Goal: Information Seeking & Learning: Learn about a topic

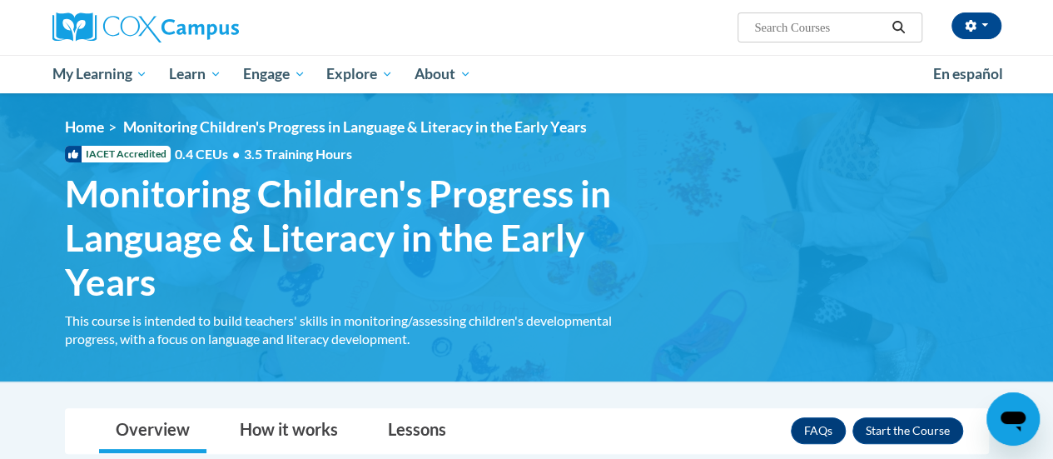
click at [786, 303] on div "<en>Home</en><fr>Accueil</fr><de>Zuhause</de><it>Casa</it><es>Casa</es><pt>Casa…" at bounding box center [527, 237] width 974 height 238
click at [95, 76] on span "My Learning" at bounding box center [100, 74] width 96 height 20
click at [0, 0] on span "My Course Progress" at bounding box center [0, 0] width 0 height 0
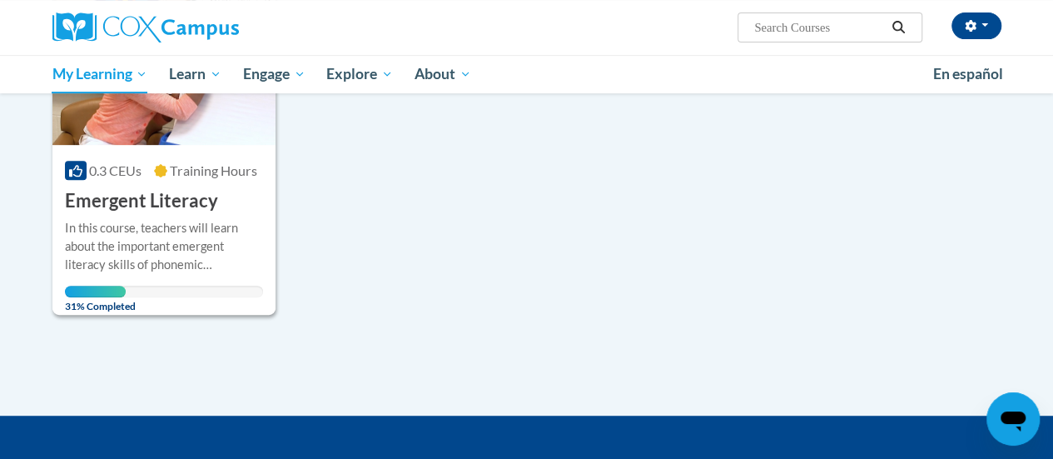
scroll to position [290, 0]
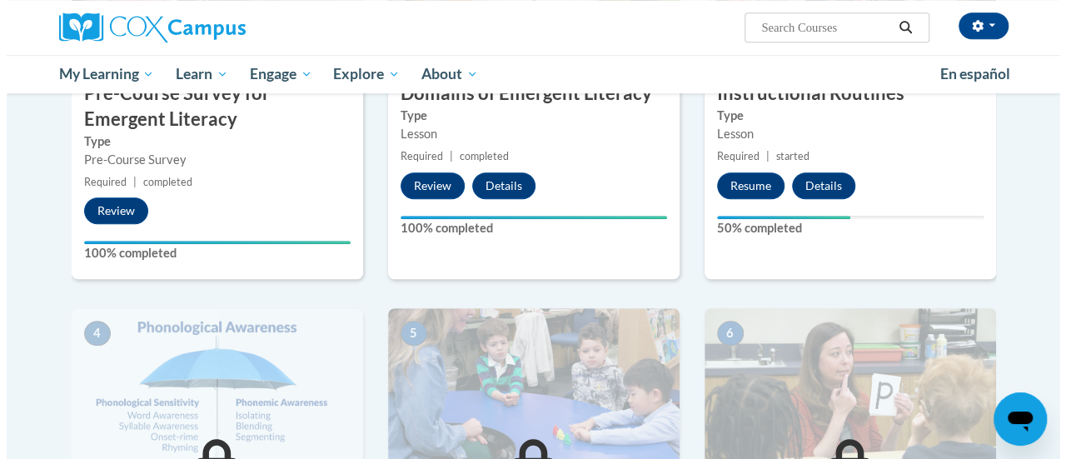
scroll to position [540, 0]
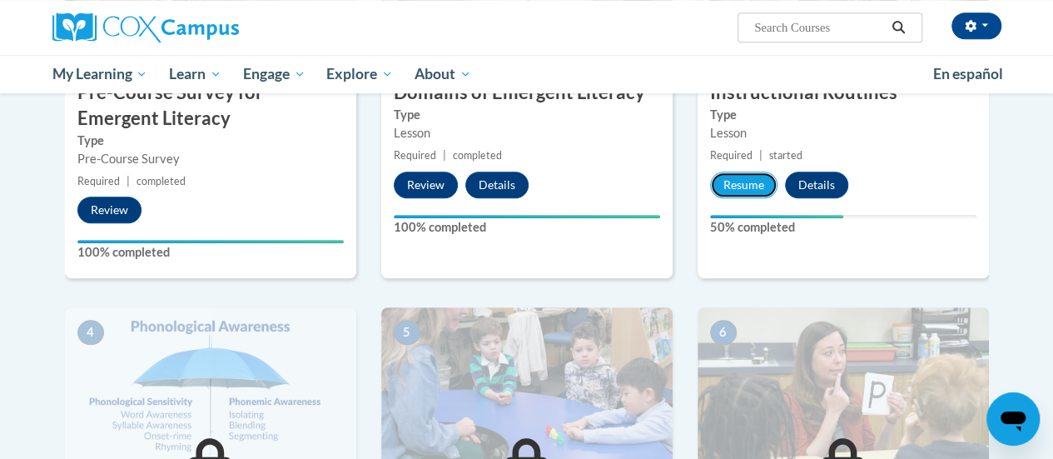
click at [733, 190] on button "Resume" at bounding box center [743, 185] width 67 height 27
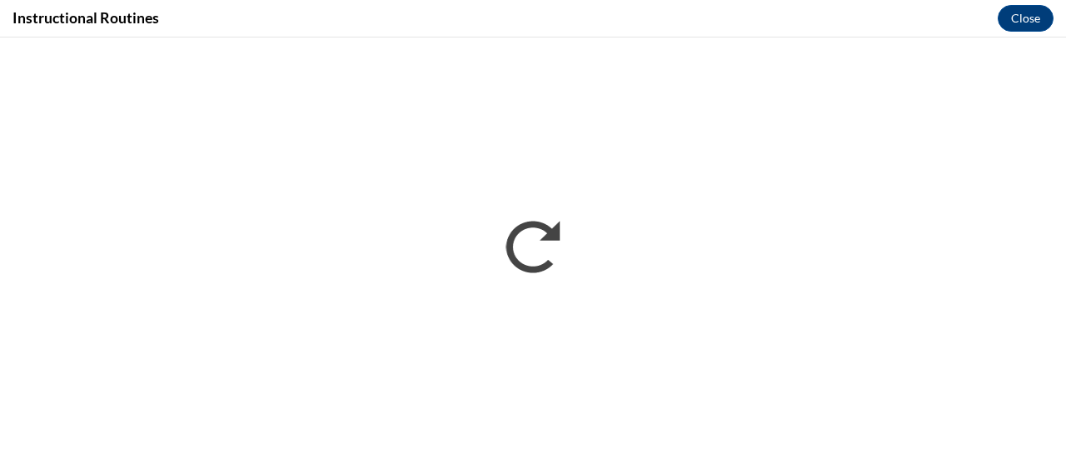
scroll to position [0, 0]
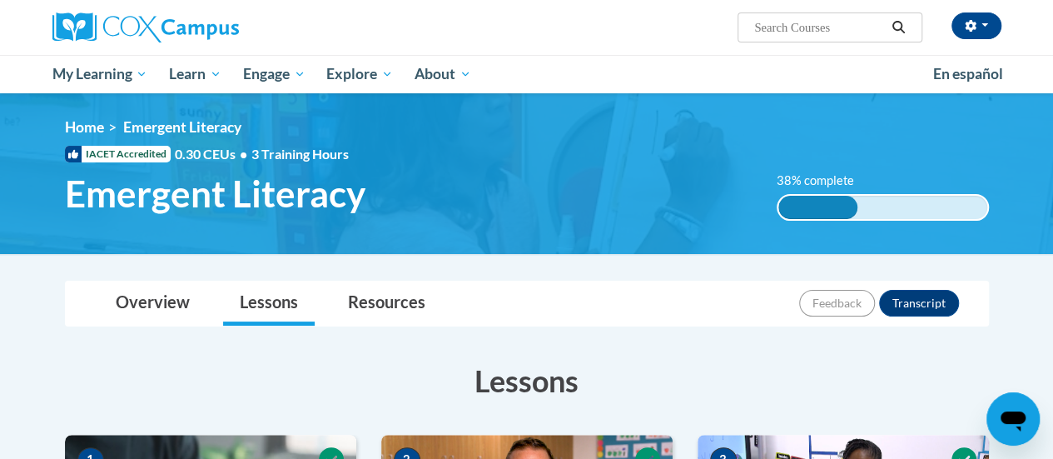
click at [863, 368] on h3 "Lessons" at bounding box center [527, 381] width 924 height 42
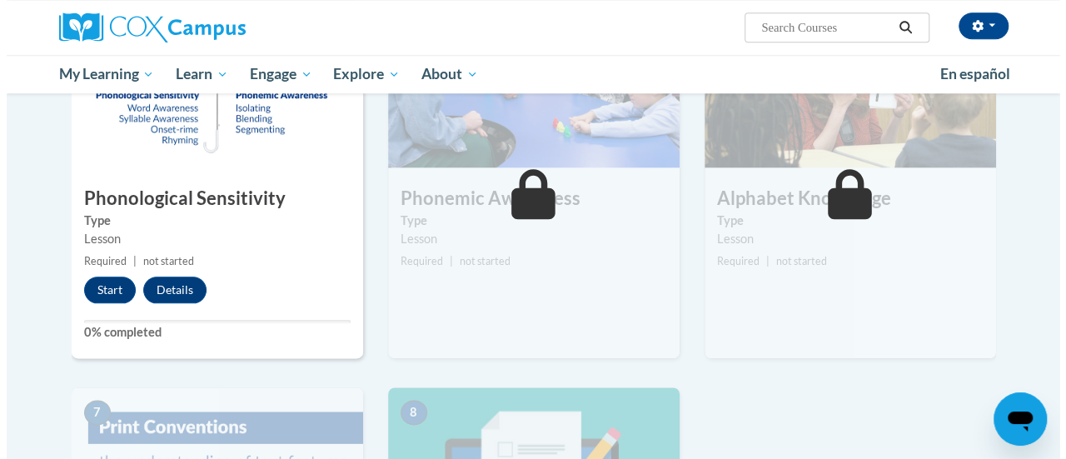
scroll to position [846, 0]
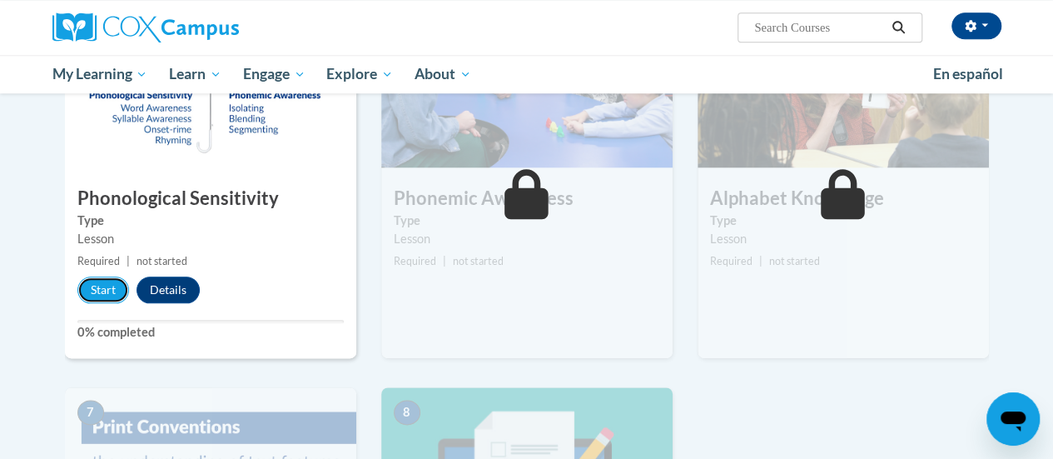
click at [102, 299] on button "Start" at bounding box center [103, 289] width 52 height 27
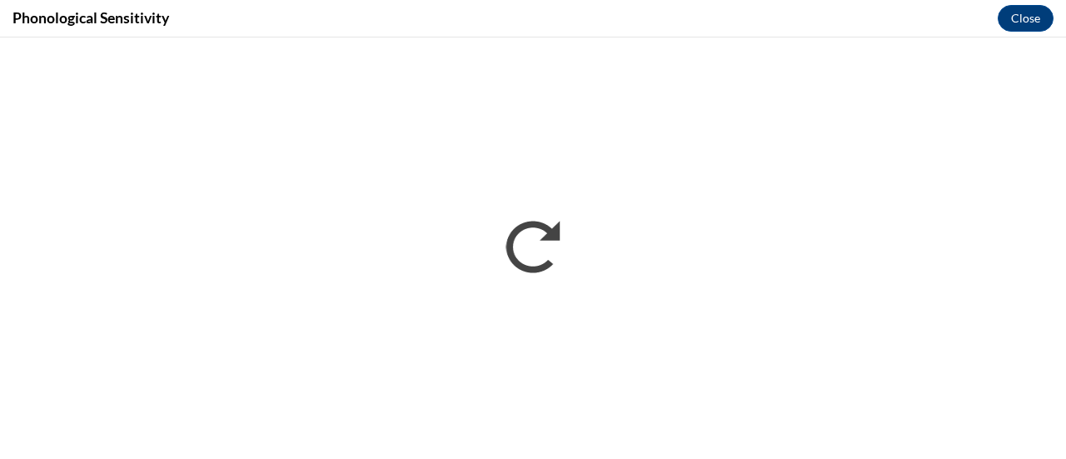
scroll to position [0, 0]
